Goal: Find specific page/section: Find specific page/section

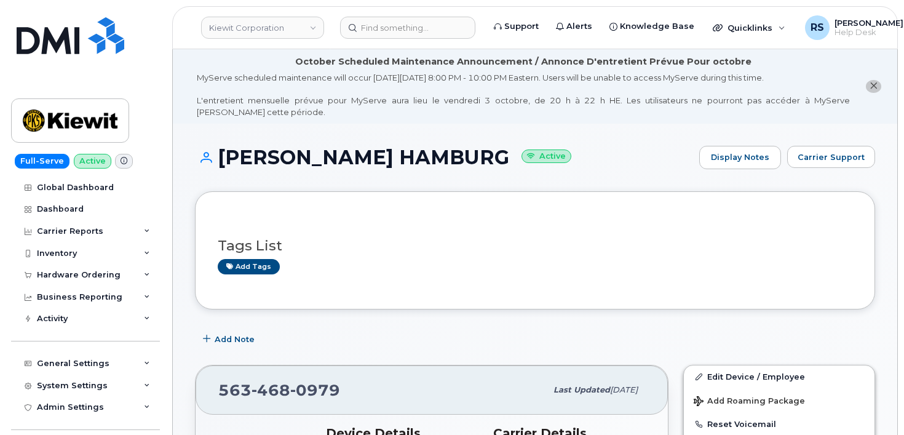
drag, startPoint x: 0, startPoint y: 0, endPoint x: 11, endPoint y: 421, distance: 421.6
click at [10, 422] on div "Full-Serve Active Global Dashboard Dashboard Carrier Reports Monthly Billing Da…" at bounding box center [83, 217] width 167 height 435
click at [836, 154] on span "Carrier Support" at bounding box center [831, 157] width 67 height 12
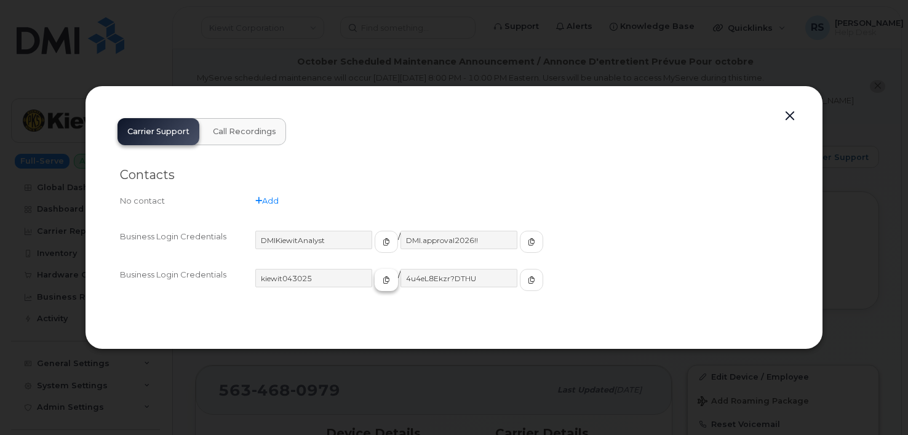
click at [383, 279] on icon "button" at bounding box center [386, 279] width 7 height 7
click at [528, 281] on icon "button" at bounding box center [531, 279] width 7 height 7
drag, startPoint x: 788, startPoint y: 114, endPoint x: 793, endPoint y: 122, distance: 9.7
click at [788, 114] on button "button" at bounding box center [790, 116] width 18 height 17
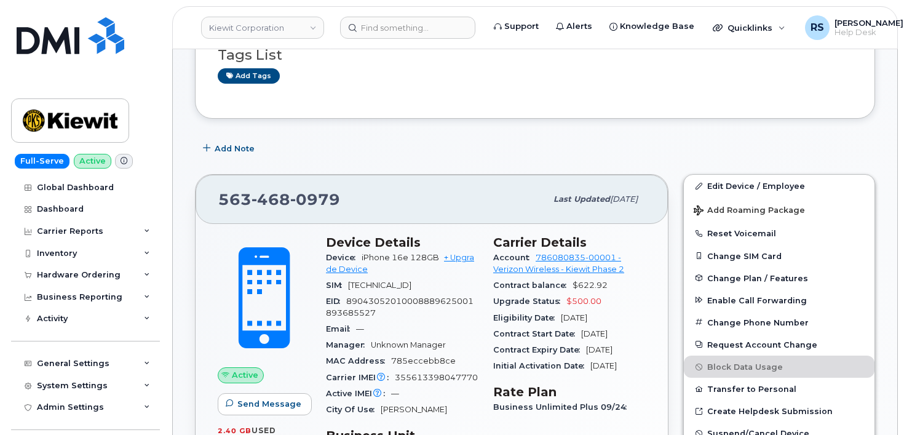
scroll to position [205, 0]
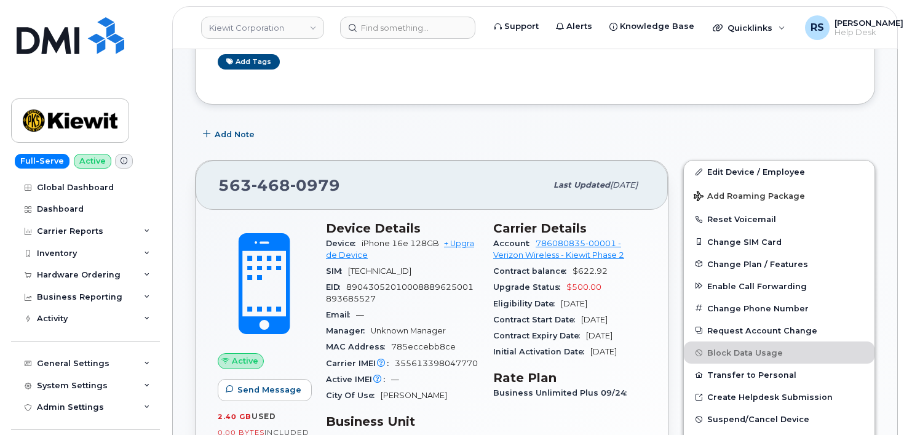
click at [797, 129] on div "Add Note" at bounding box center [535, 134] width 681 height 22
click at [8, 424] on div "Full-Serve Active Global Dashboard Dashboard Carrier Reports Monthly Billing Da…" at bounding box center [83, 217] width 167 height 435
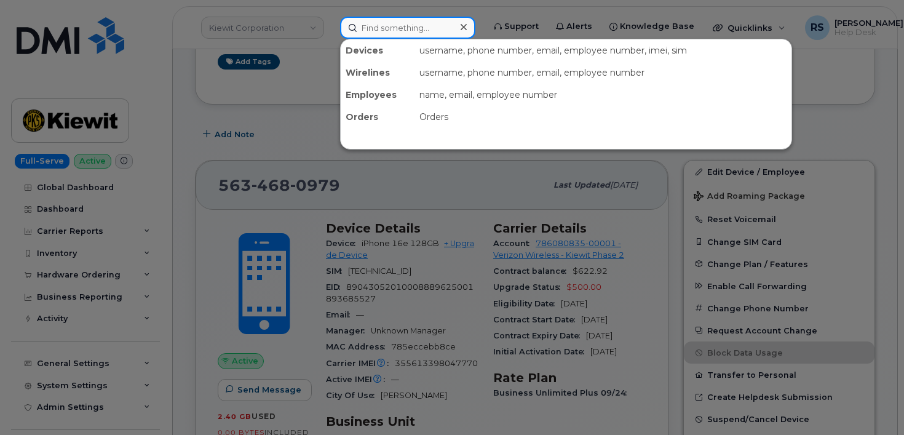
click at [381, 26] on input at bounding box center [407, 28] width 135 height 22
paste input "(720)766-8902"
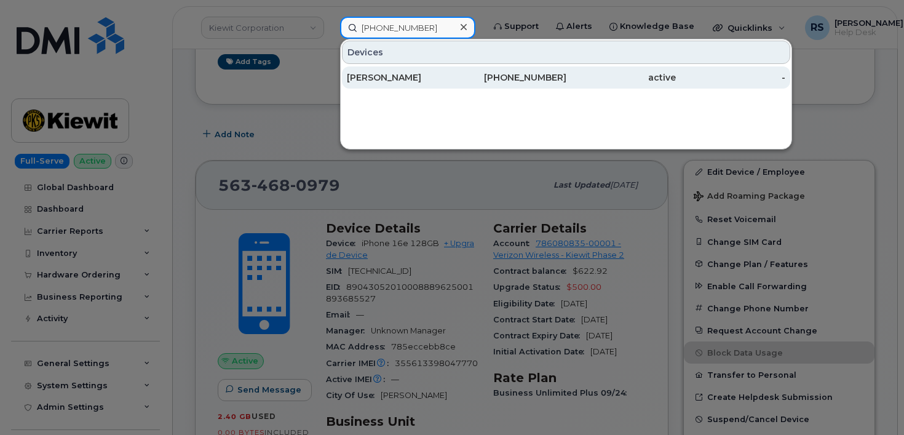
type input "(720)766-8902"
click at [371, 74] on div "[PERSON_NAME]" at bounding box center [402, 77] width 110 height 12
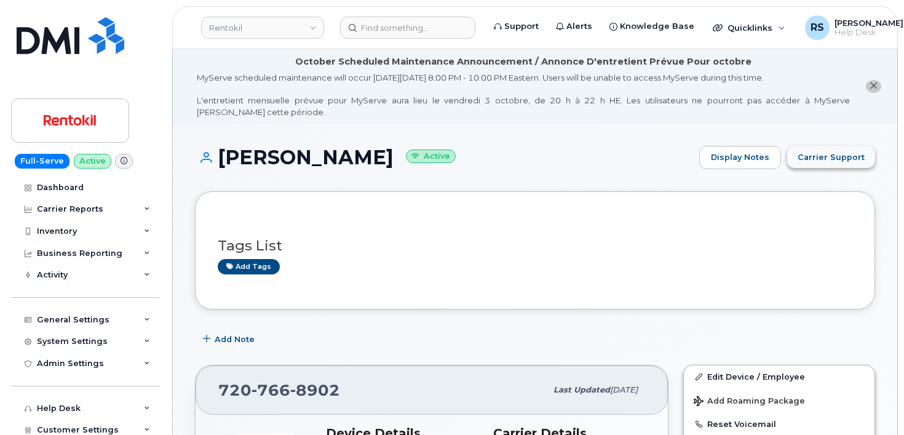
click at [822, 154] on span "Carrier Support" at bounding box center [831, 157] width 67 height 12
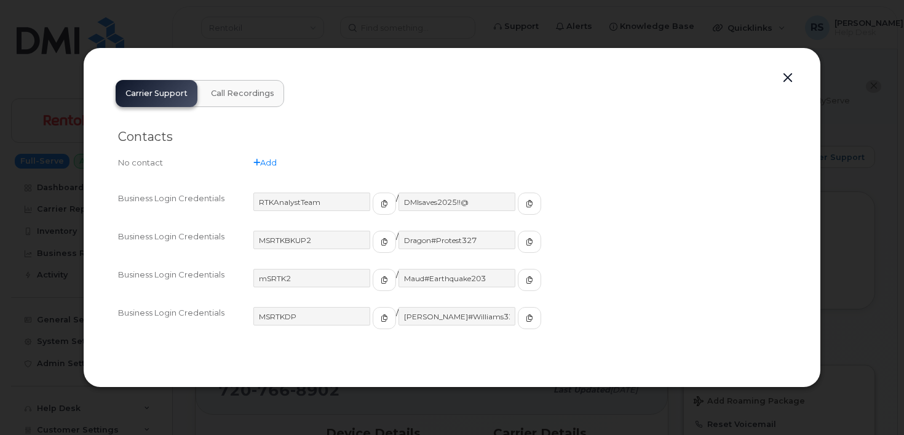
click at [788, 79] on button "button" at bounding box center [788, 78] width 18 height 17
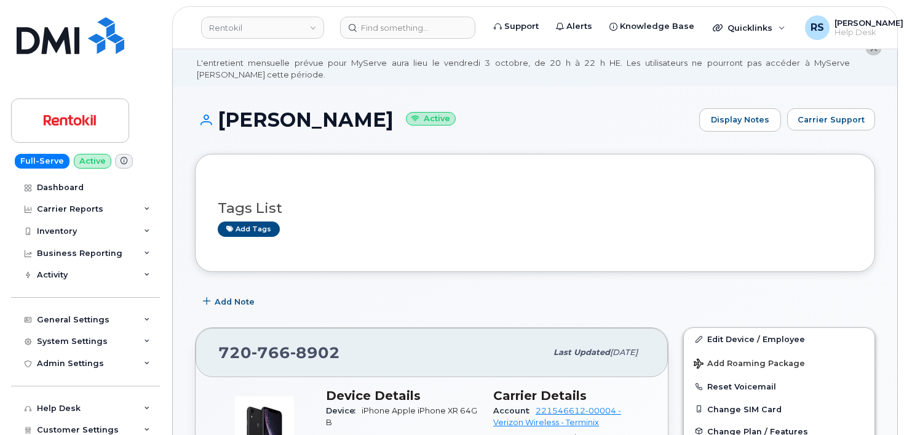
scroll to position [82, 0]
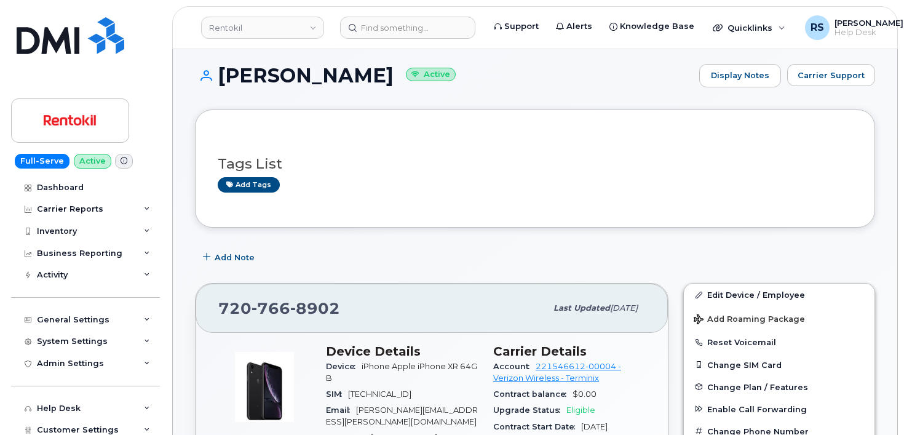
click at [610, 86] on h1 "[PERSON_NAME] Active" at bounding box center [444, 76] width 498 height 22
click at [828, 75] on span "Carrier Support" at bounding box center [831, 76] width 67 height 12
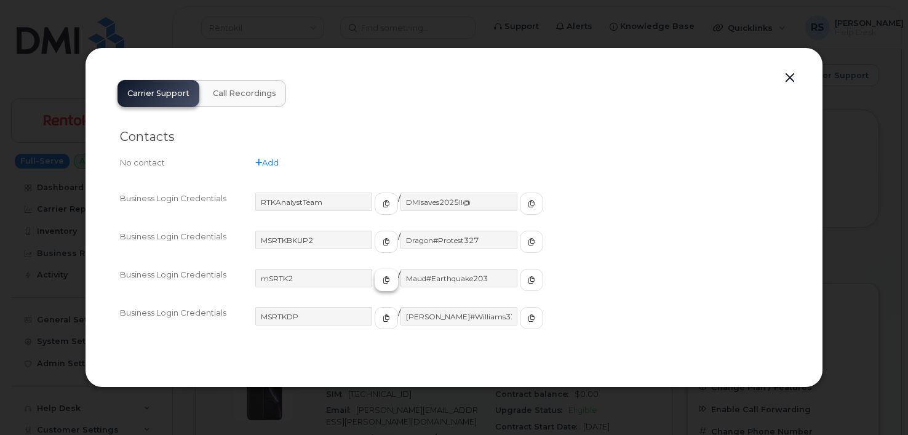
click at [383, 279] on icon "button" at bounding box center [386, 279] width 7 height 7
click at [528, 281] on icon "button" at bounding box center [531, 279] width 7 height 7
click at [788, 76] on button "button" at bounding box center [790, 78] width 18 height 17
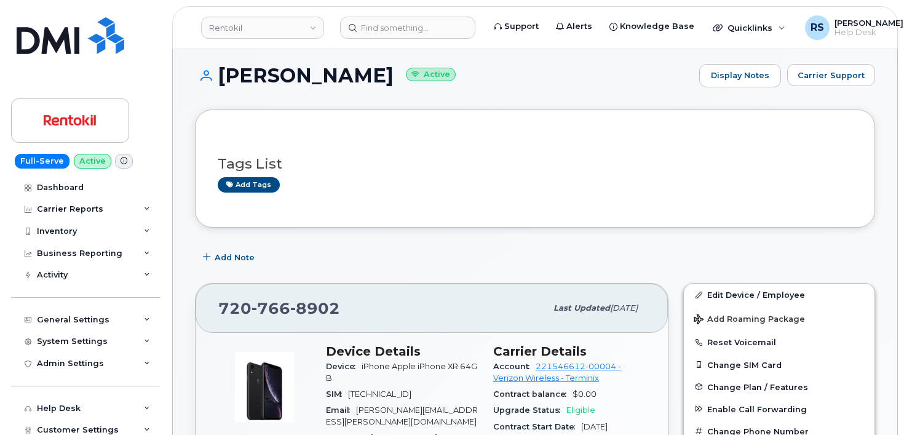
click at [559, 70] on h1 "[PERSON_NAME] Active" at bounding box center [444, 76] width 498 height 22
drag, startPoint x: 344, startPoint y: 310, endPoint x: 223, endPoint y: 307, distance: 120.6
copy span "[PHONE_NUMBER]"
click at [476, 71] on h1 "[PERSON_NAME] Active" at bounding box center [444, 76] width 498 height 22
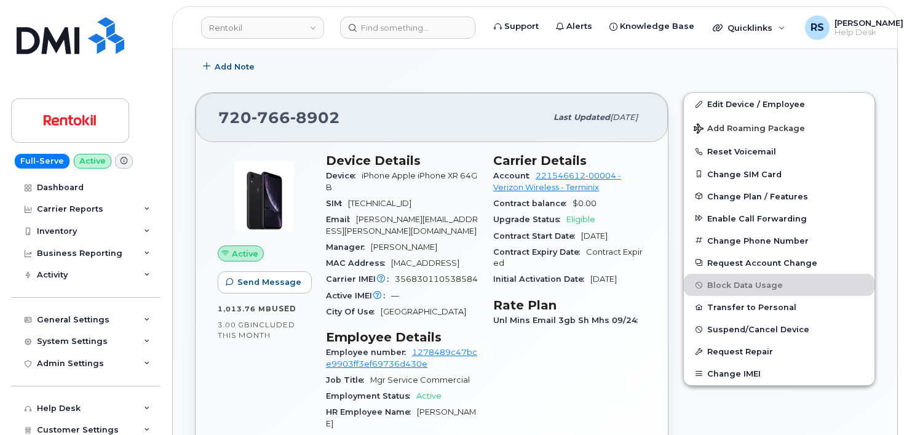
scroll to position [287, 0]
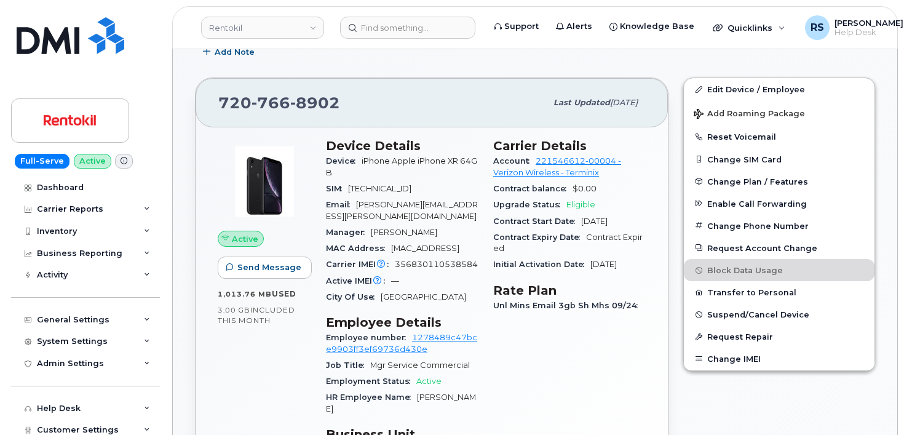
click at [4, 423] on div "Full-Serve Active Dashboard Carrier Reports Monthly Billing Data Daily Data Poo…" at bounding box center [83, 217] width 167 height 435
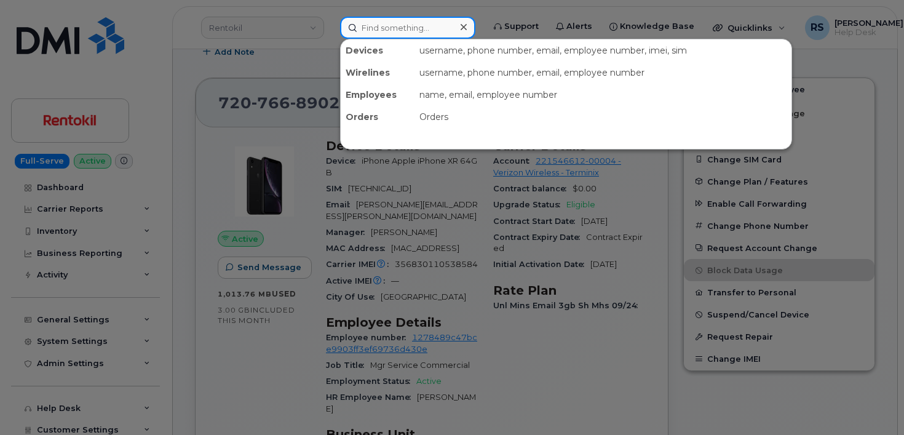
click at [373, 24] on input at bounding box center [407, 28] width 135 height 22
paste input "[PHONE_NUMBER]"
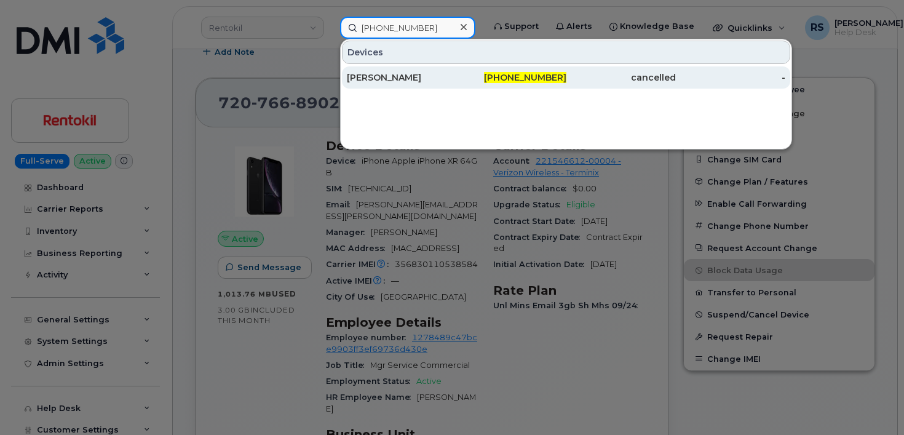
type input "[PHONE_NUMBER]"
click at [401, 74] on div "[PERSON_NAME]" at bounding box center [402, 77] width 110 height 12
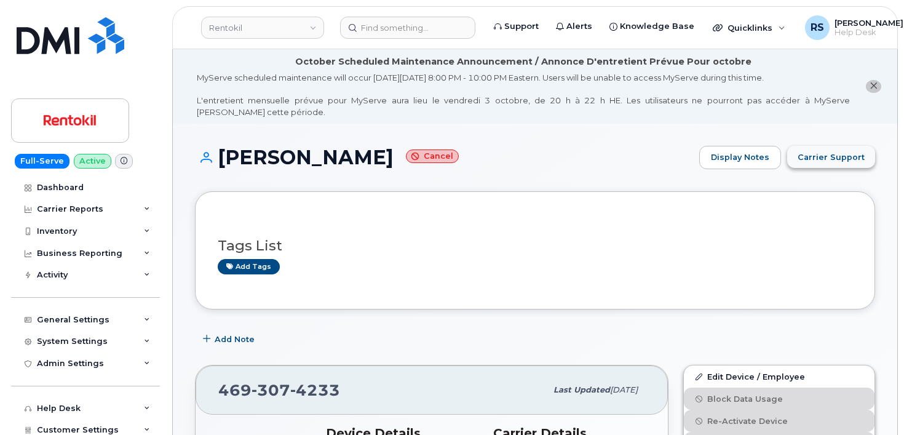
click at [840, 151] on span "Carrier Support" at bounding box center [831, 157] width 67 height 12
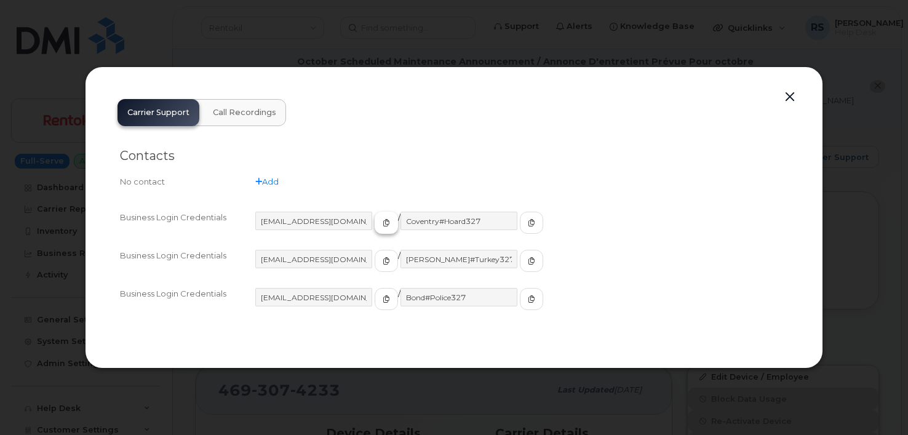
click at [383, 225] on icon "button" at bounding box center [386, 222] width 7 height 7
click at [383, 224] on icon "button" at bounding box center [386, 222] width 7 height 7
click at [528, 223] on icon "button" at bounding box center [531, 222] width 7 height 7
click at [383, 258] on icon "button" at bounding box center [386, 260] width 7 height 7
click at [528, 261] on icon "button" at bounding box center [531, 260] width 7 height 7
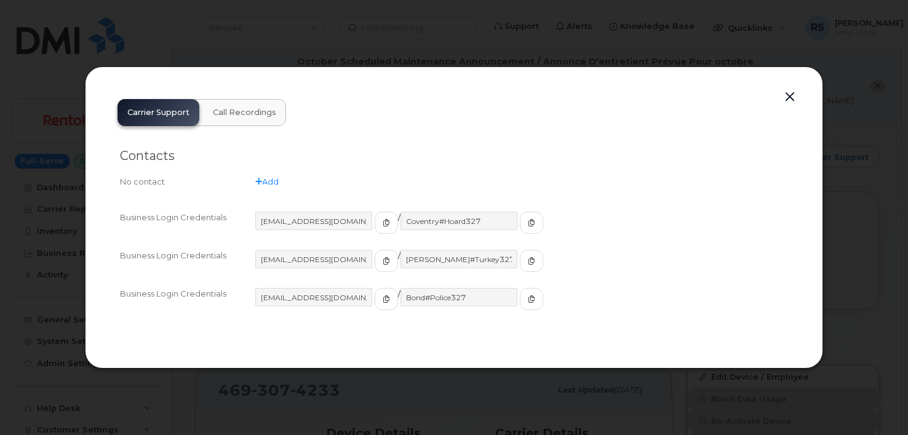
click at [36, 417] on div at bounding box center [454, 217] width 908 height 435
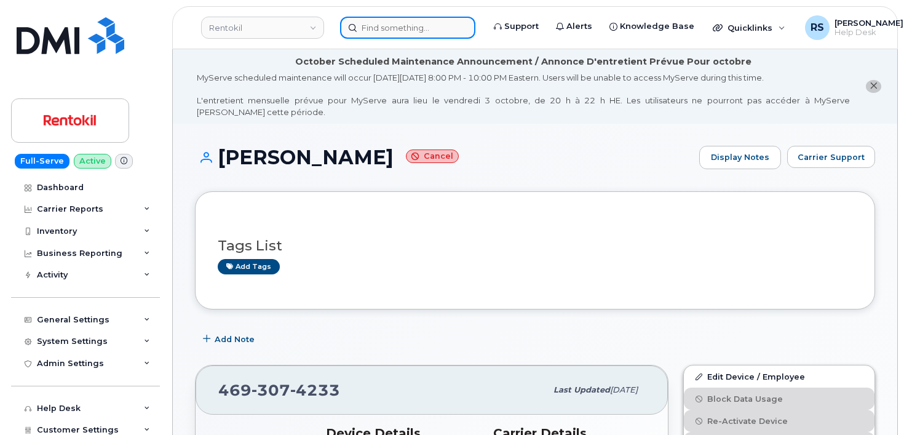
click at [377, 28] on input at bounding box center [407, 28] width 135 height 22
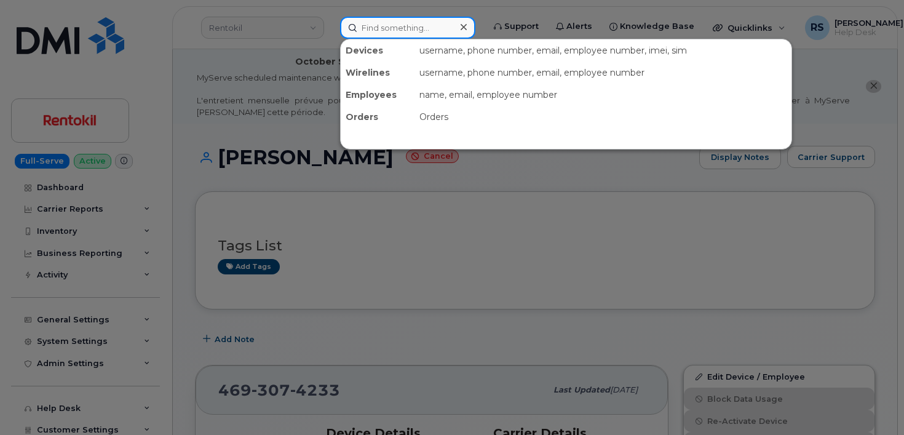
paste input "469-307-2294"
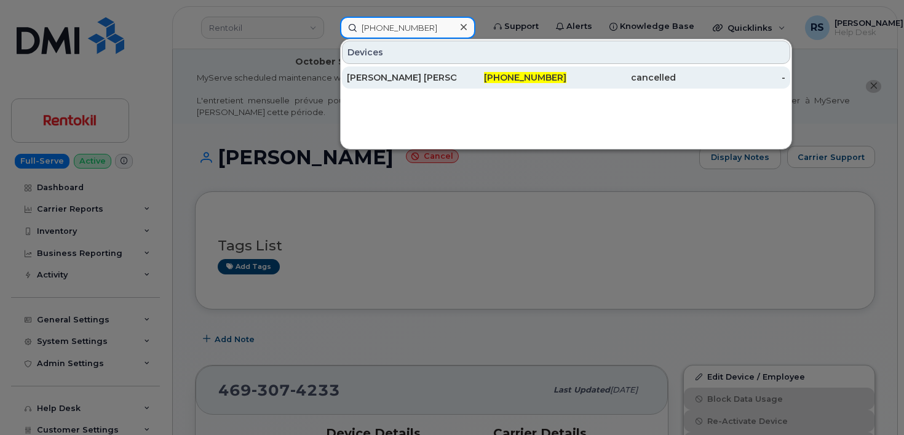
type input "469-307-2294"
click at [389, 76] on div "Jennifer Lopez Campbell" at bounding box center [402, 77] width 110 height 12
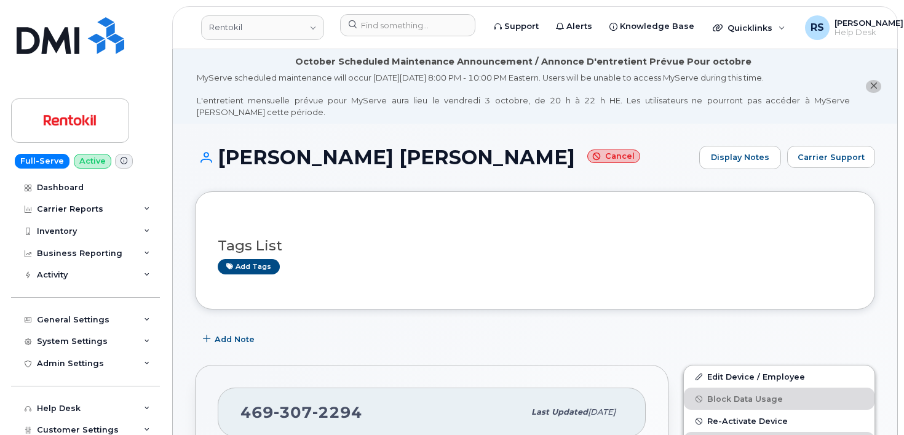
click at [8, 420] on div "Full-Serve Active Dashboard Carrier Reports Monthly Billing Data Daily Data Poo…" at bounding box center [83, 217] width 167 height 435
drag, startPoint x: 366, startPoint y: 415, endPoint x: 274, endPoint y: 413, distance: 91.7
click at [226, 421] on div "469 307 2294 Last updated Oct 05, 2025" at bounding box center [432, 412] width 428 height 49
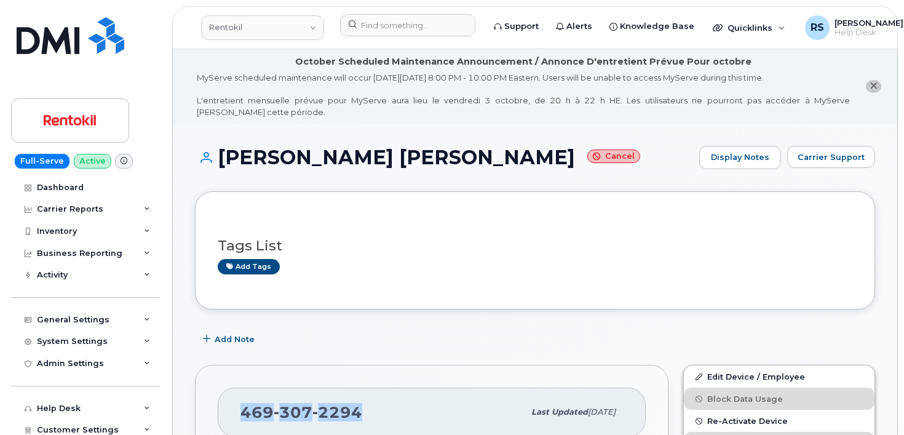
copy span "469 307 2294"
